Goal: Contribute content

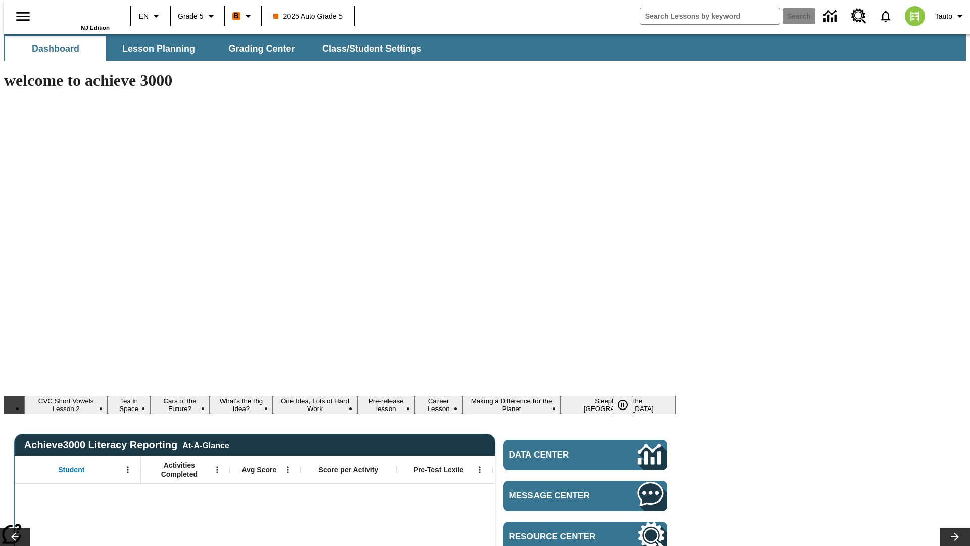
type input "-1"
click at [155, 49] on span "Lesson Planning" at bounding box center [158, 49] width 73 height 12
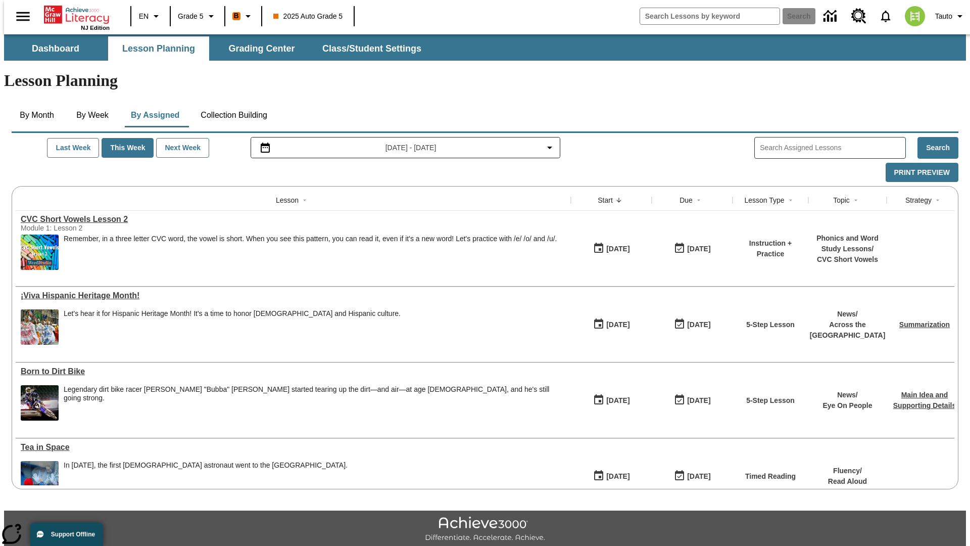
click at [233, 103] on button "Collection Building" at bounding box center [234, 115] width 83 height 24
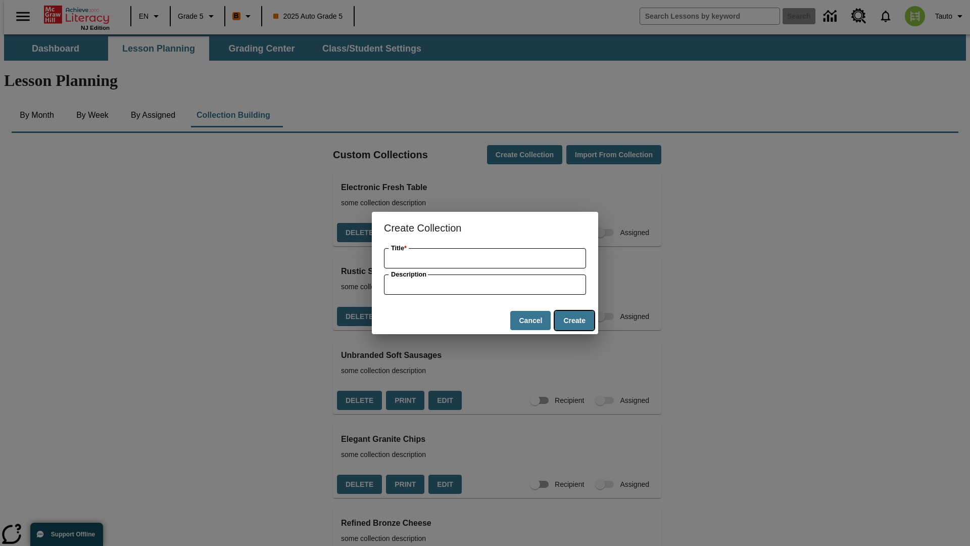
click at [574, 320] on button "Create" at bounding box center [574, 321] width 39 height 20
type input "Fantastic Rubber Shoes"
type input "some collection description"
click at [574, 320] on button "Create" at bounding box center [574, 321] width 39 height 20
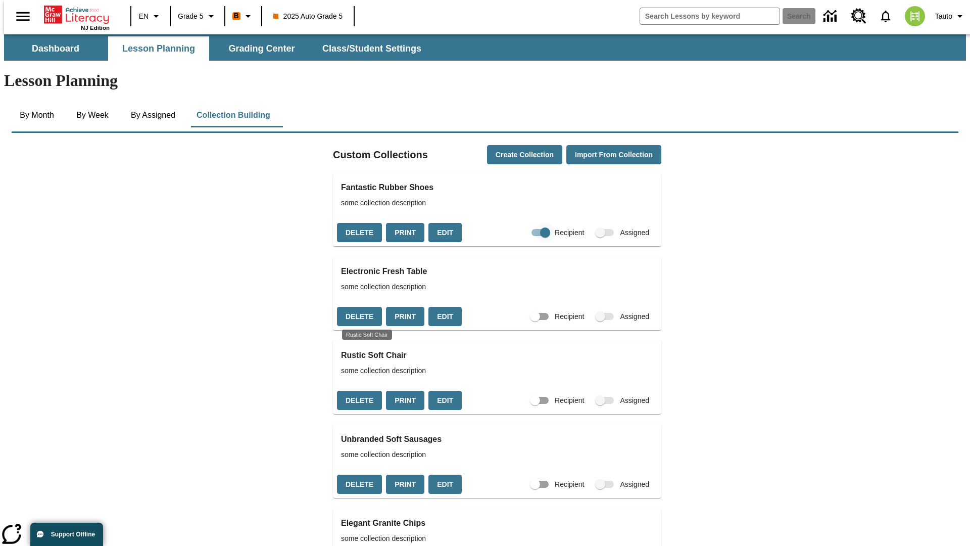
click at [528, 223] on input "Recipient" at bounding box center [546, 232] width 58 height 19
checkbox input "false"
click at [358, 223] on button "Delete" at bounding box center [359, 233] width 45 height 20
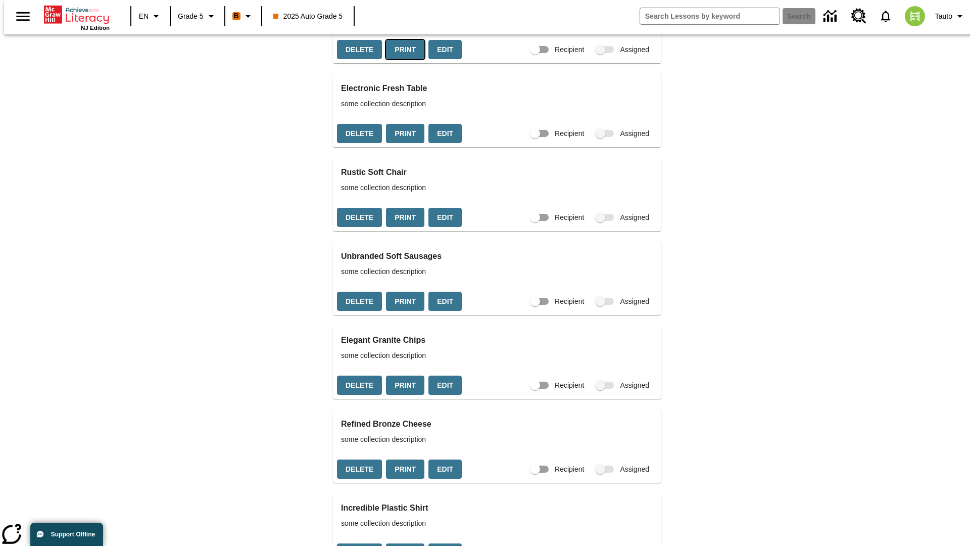
click at [402, 60] on button "Print" at bounding box center [405, 50] width 38 height 20
